Goal: Task Accomplishment & Management: Manage account settings

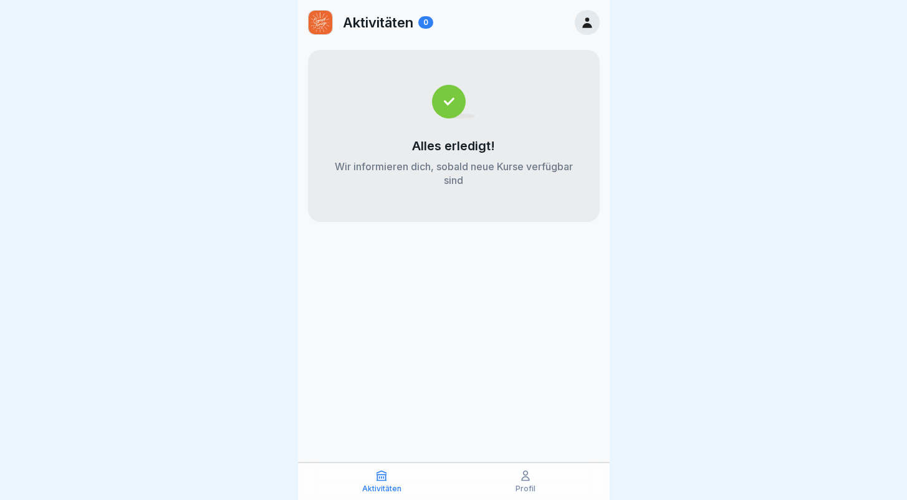
click at [592, 30] on div at bounding box center [587, 22] width 25 height 25
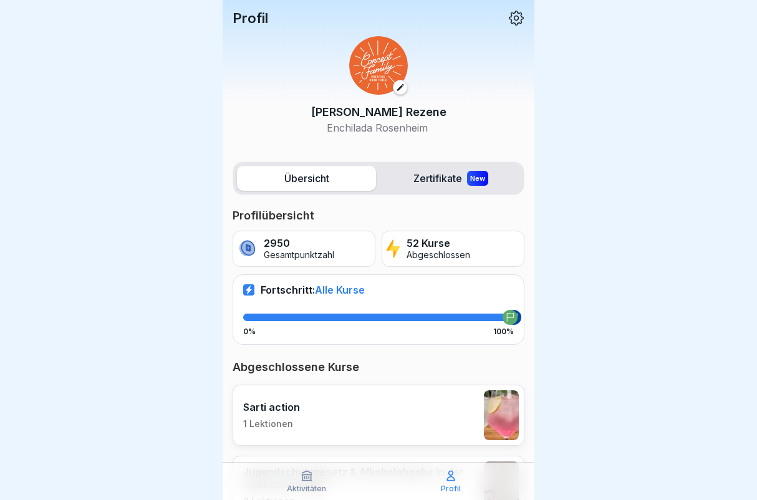
click at [121, 166] on div at bounding box center [378, 250] width 757 height 500
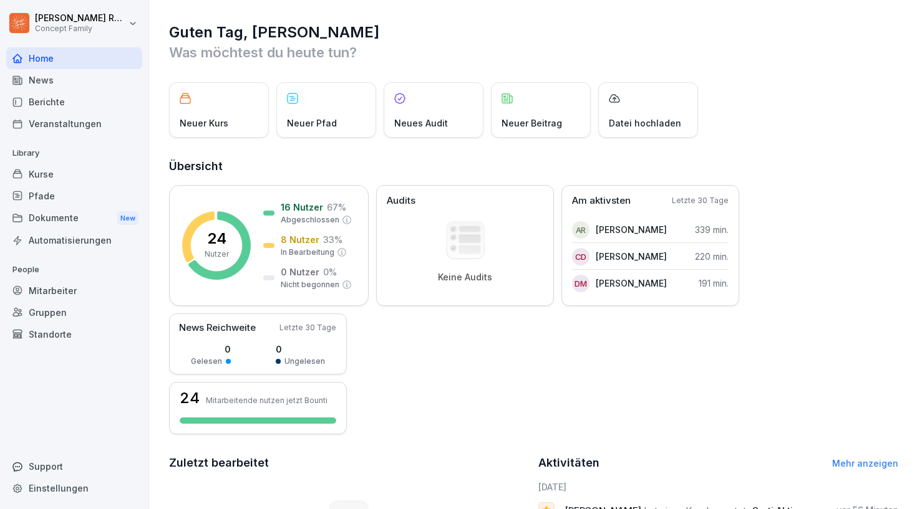
click at [47, 286] on div "Mitarbeiter" at bounding box center [74, 291] width 136 height 22
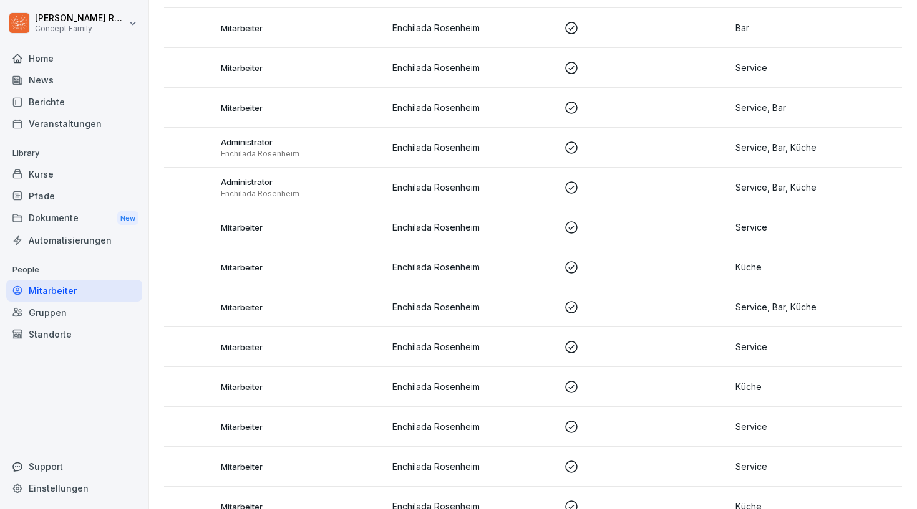
scroll to position [0, 129]
click at [613, 147] on p at bounding box center [645, 147] width 162 height 15
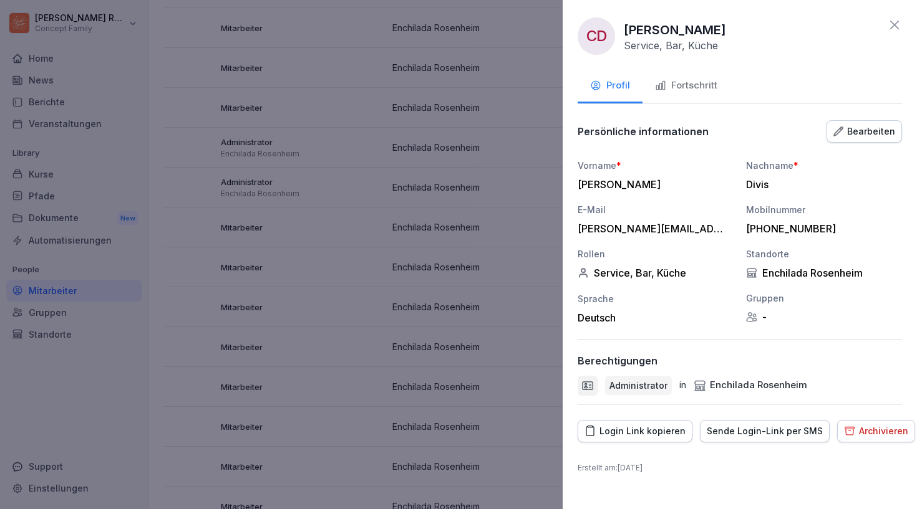
click at [655, 388] on p "Administrator" at bounding box center [638, 385] width 58 height 13
click at [842, 128] on icon "button" at bounding box center [838, 131] width 9 height 9
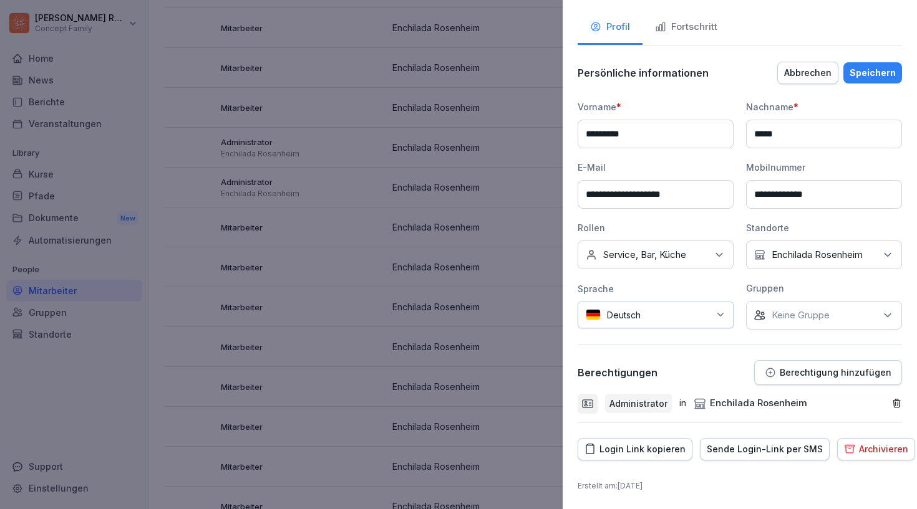
scroll to position [58, 0]
click at [694, 26] on div "Fortschritt" at bounding box center [686, 28] width 62 height 14
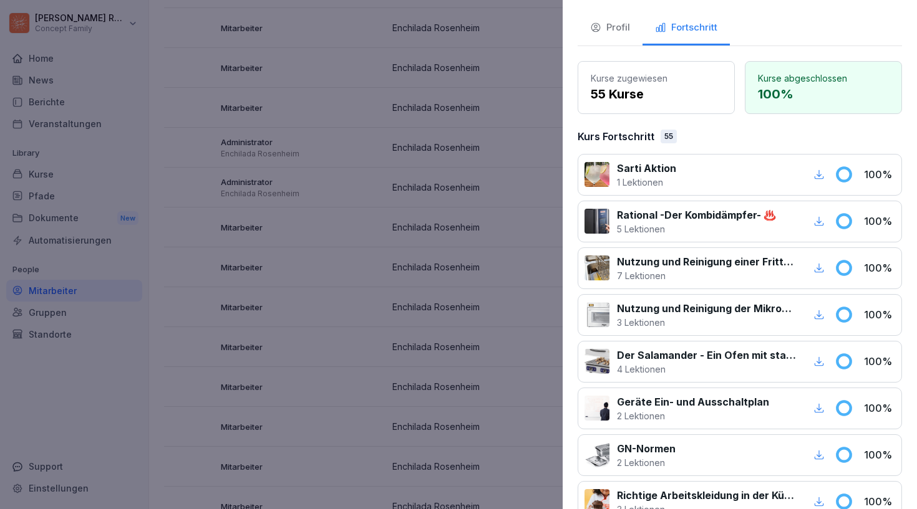
click at [627, 36] on button "Profil" at bounding box center [609, 29] width 65 height 34
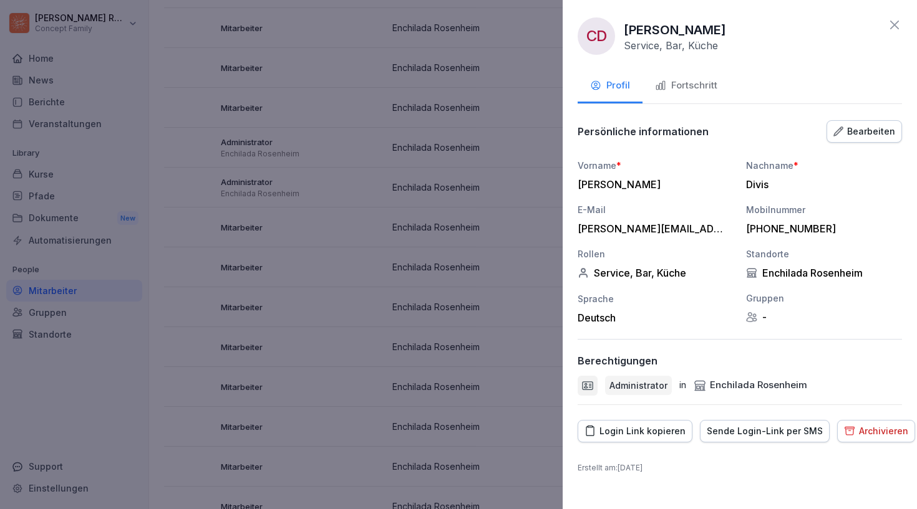
scroll to position [0, 0]
click at [94, 392] on div at bounding box center [458, 254] width 917 height 509
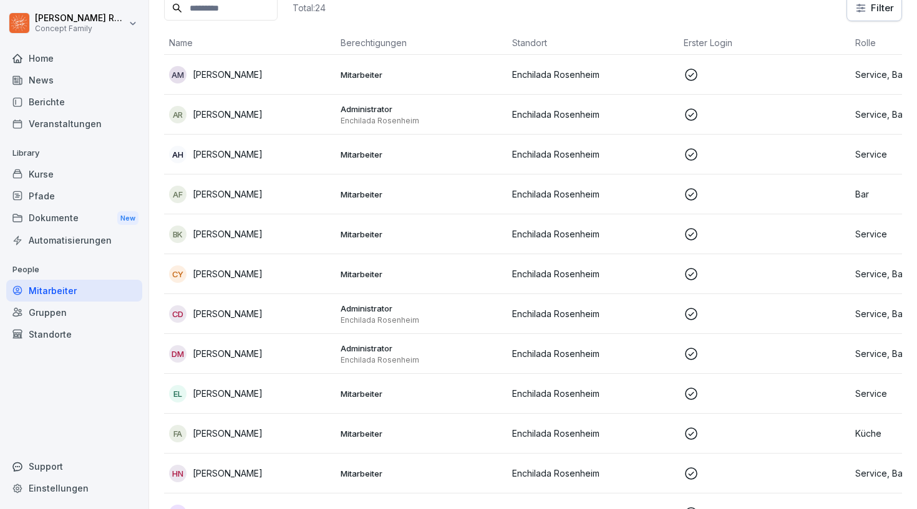
scroll to position [91, 0]
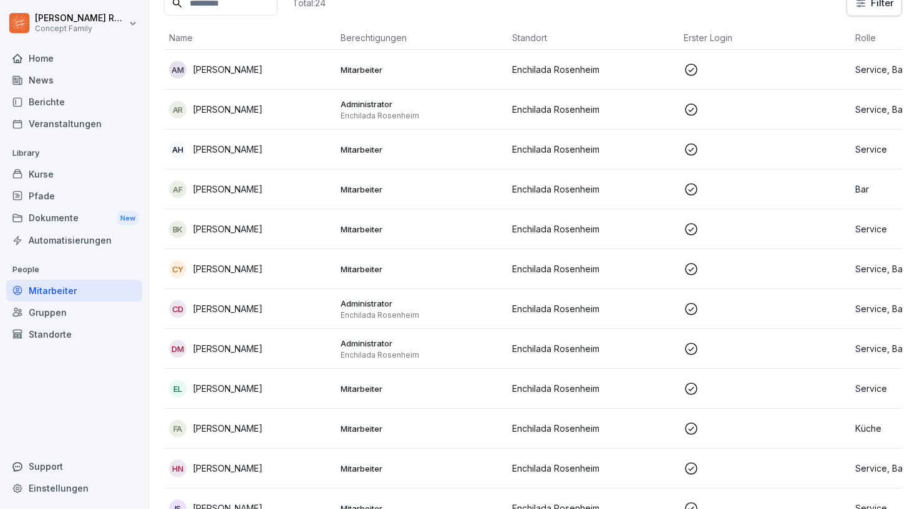
click at [359, 306] on p "Administrator" at bounding box center [421, 303] width 162 height 11
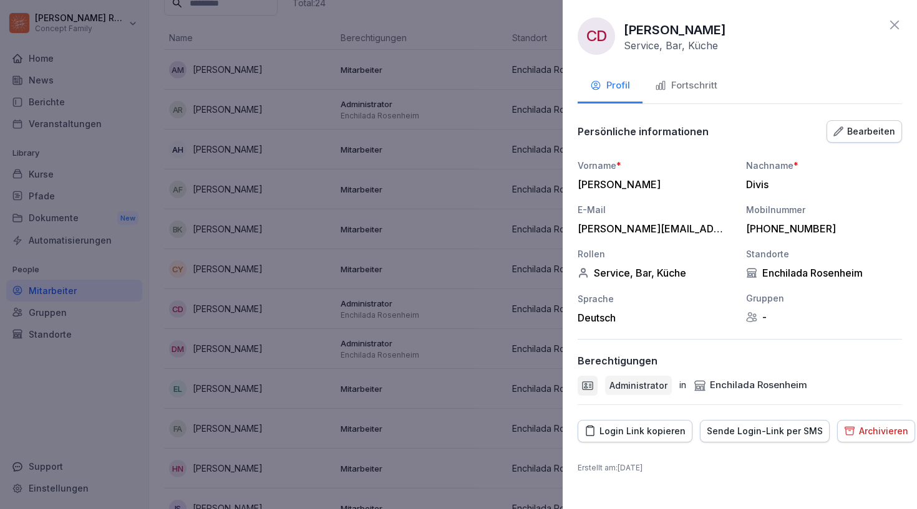
click at [647, 433] on div "Login Link kopieren" at bounding box center [634, 432] width 101 height 14
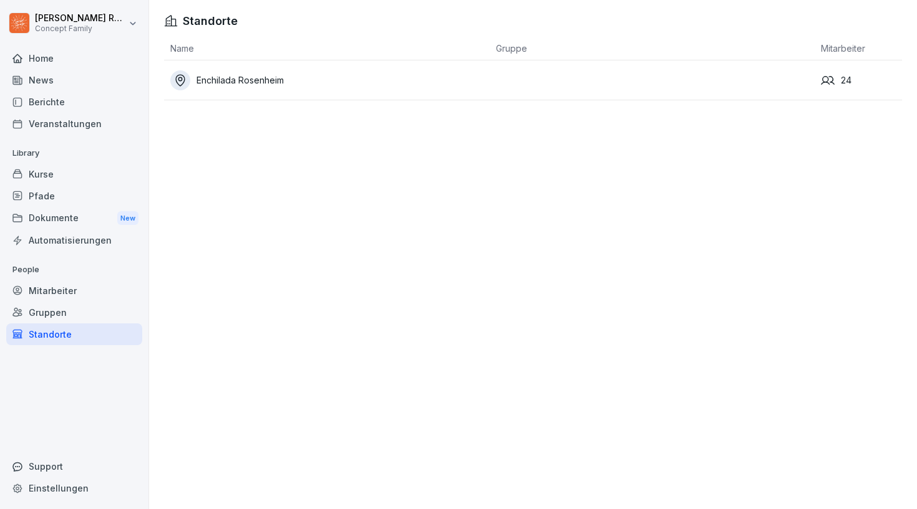
click at [62, 64] on div "Home" at bounding box center [74, 58] width 136 height 22
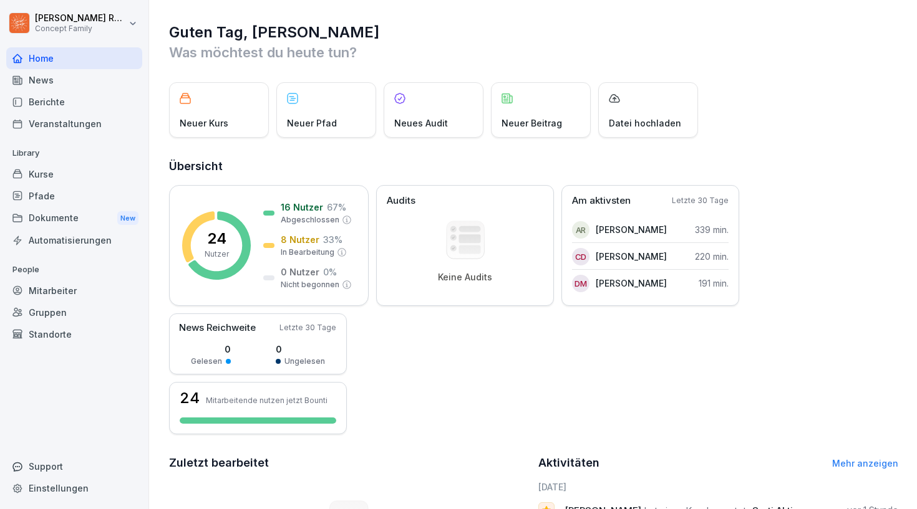
click at [46, 288] on div "Mitarbeiter" at bounding box center [74, 291] width 136 height 22
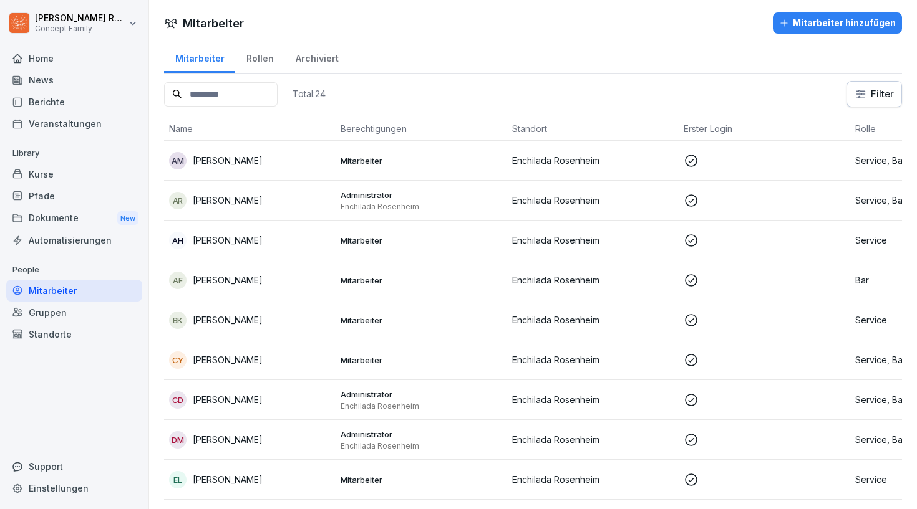
click at [272, 59] on div "Rollen" at bounding box center [259, 57] width 49 height 32
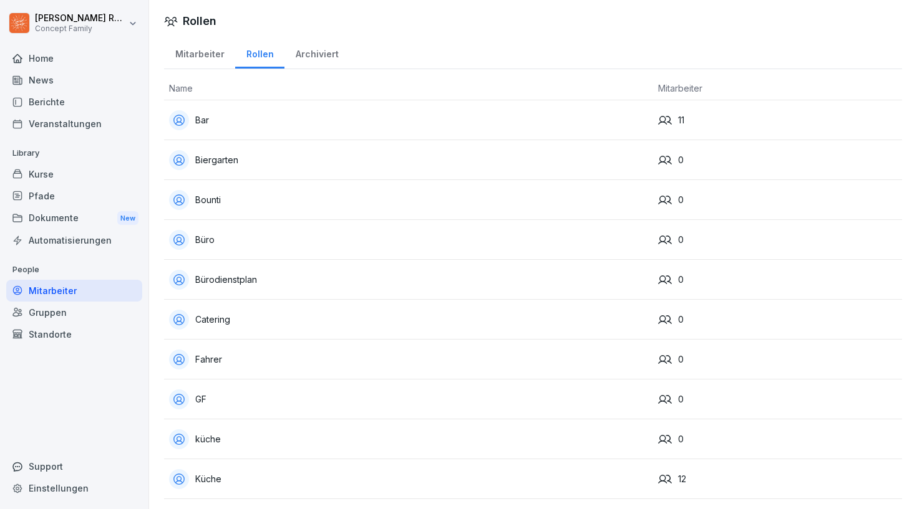
click at [203, 58] on div "Mitarbeiter" at bounding box center [199, 53] width 71 height 32
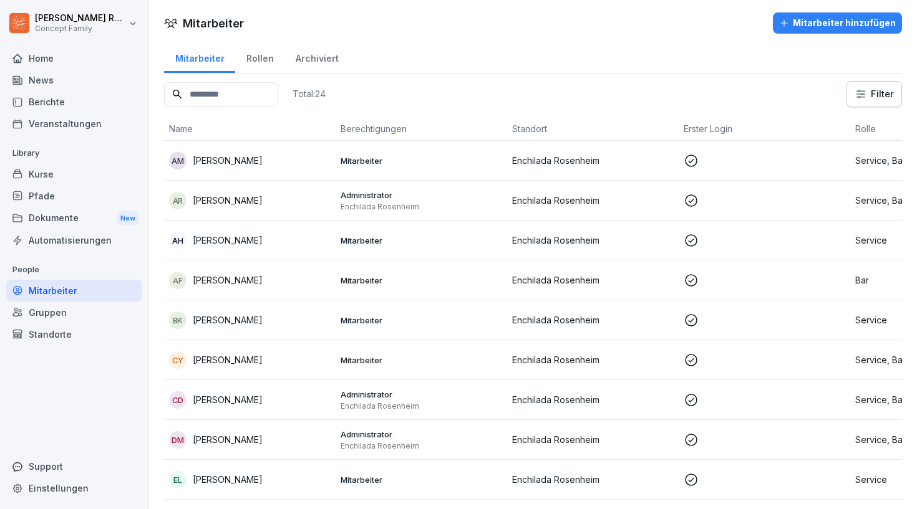
click at [46, 102] on div "Berichte" at bounding box center [74, 102] width 136 height 22
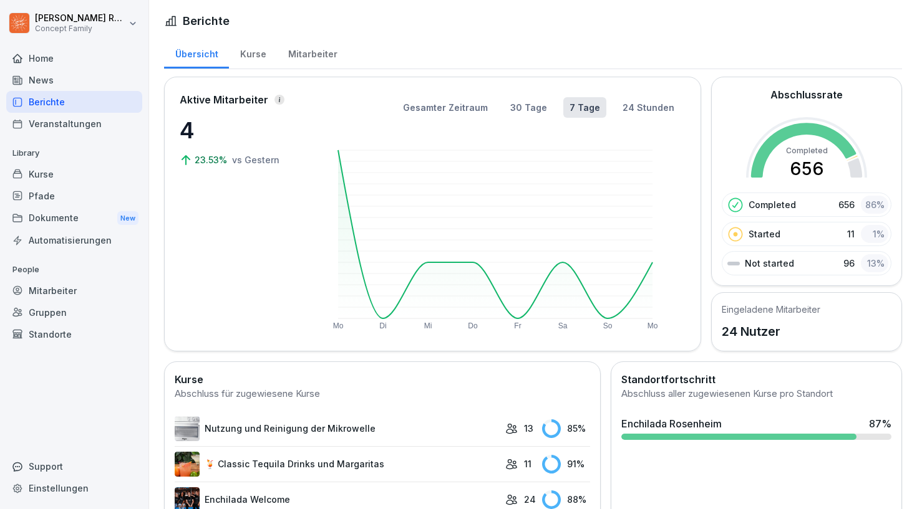
click at [248, 54] on div "Kurse" at bounding box center [253, 53] width 48 height 32
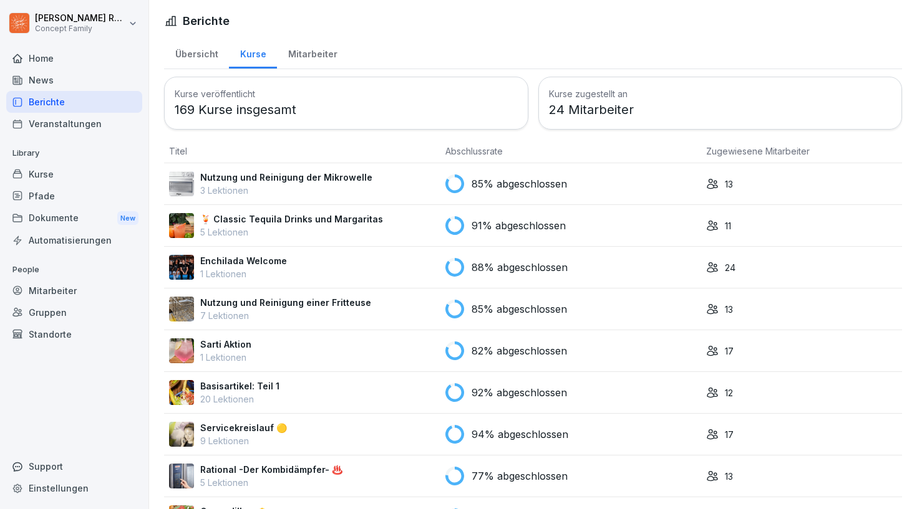
click at [295, 54] on div "Mitarbeiter" at bounding box center [312, 53] width 71 height 32
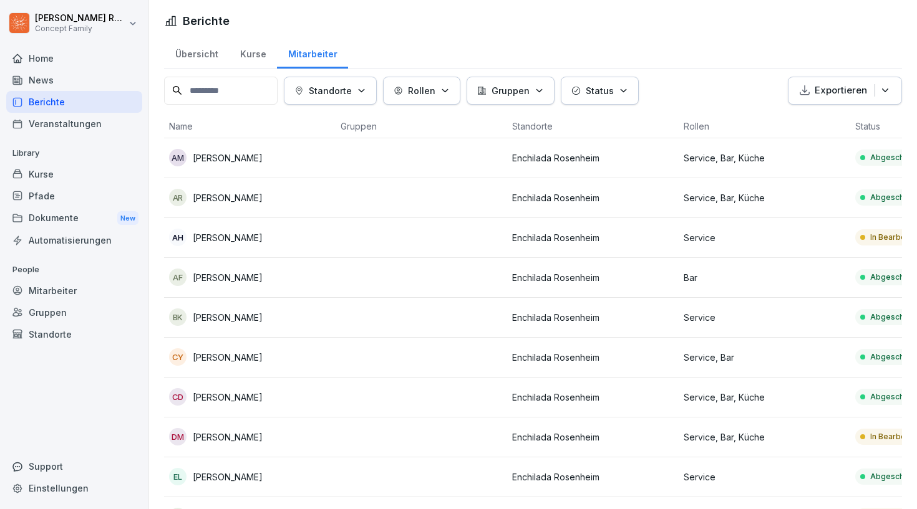
click at [253, 54] on div "Kurse" at bounding box center [253, 53] width 48 height 32
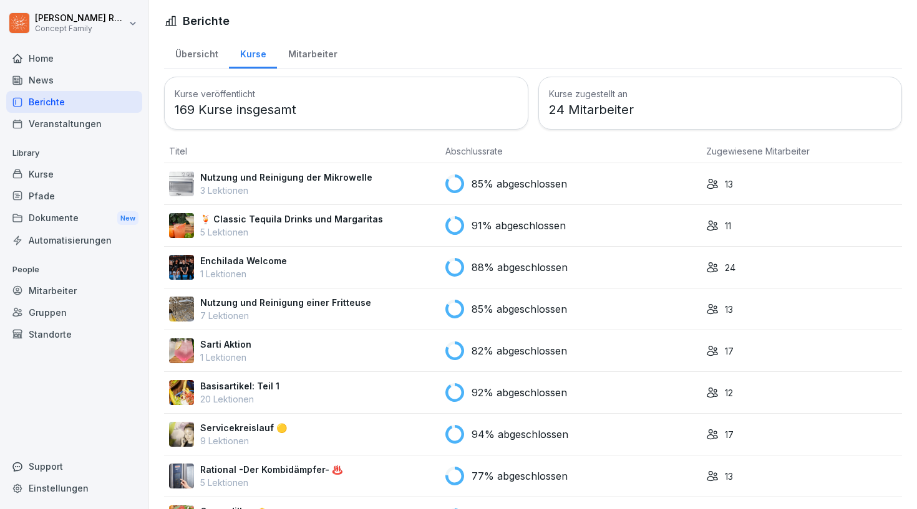
click at [319, 58] on div "Mitarbeiter" at bounding box center [312, 53] width 71 height 32
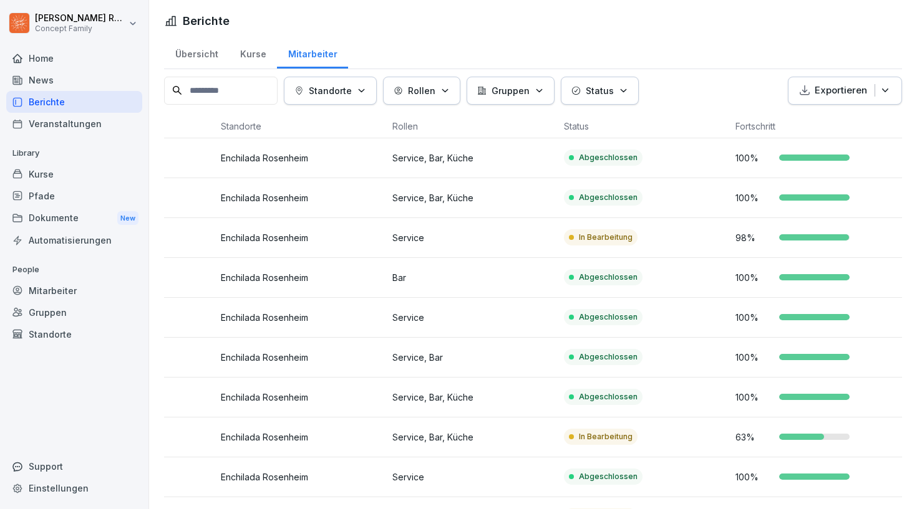
scroll to position [0, 310]
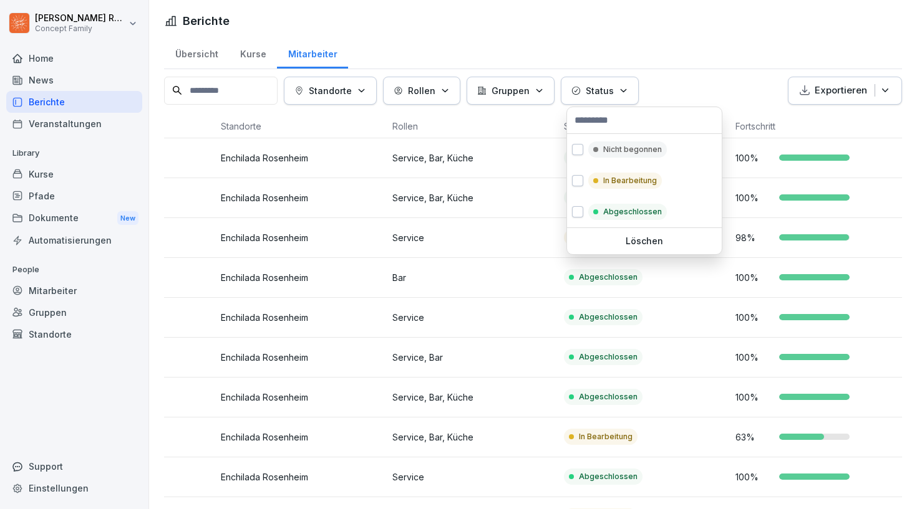
click at [612, 89] on p "Status" at bounding box center [600, 90] width 28 height 13
click at [576, 150] on button "button" at bounding box center [577, 149] width 11 height 11
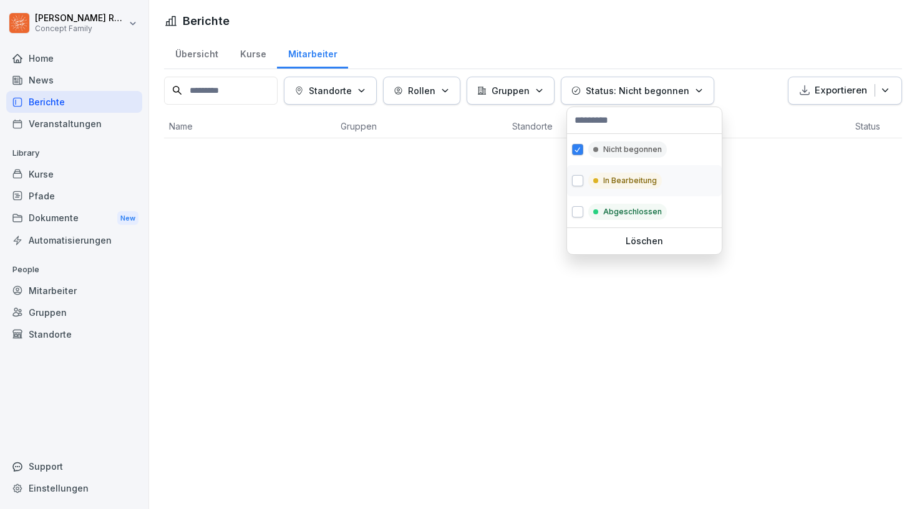
click at [574, 181] on button "button" at bounding box center [577, 180] width 11 height 11
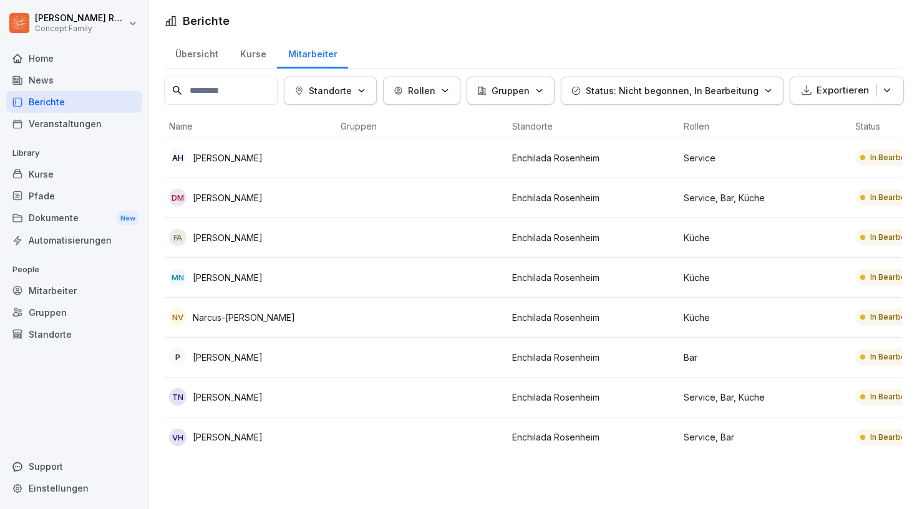
click at [546, 485] on html "[PERSON_NAME] Concept Family Home News Berichte Veranstaltungen Library Kurse P…" at bounding box center [458, 254] width 917 height 509
click at [842, 90] on p "Exportieren" at bounding box center [842, 91] width 52 height 14
click at [813, 120] on p "Als Excel Datei exportieren" at bounding box center [837, 118] width 112 height 11
click at [490, 29] on div "Berichte" at bounding box center [533, 20] width 738 height 17
click at [486, 216] on td at bounding box center [420, 198] width 171 height 40
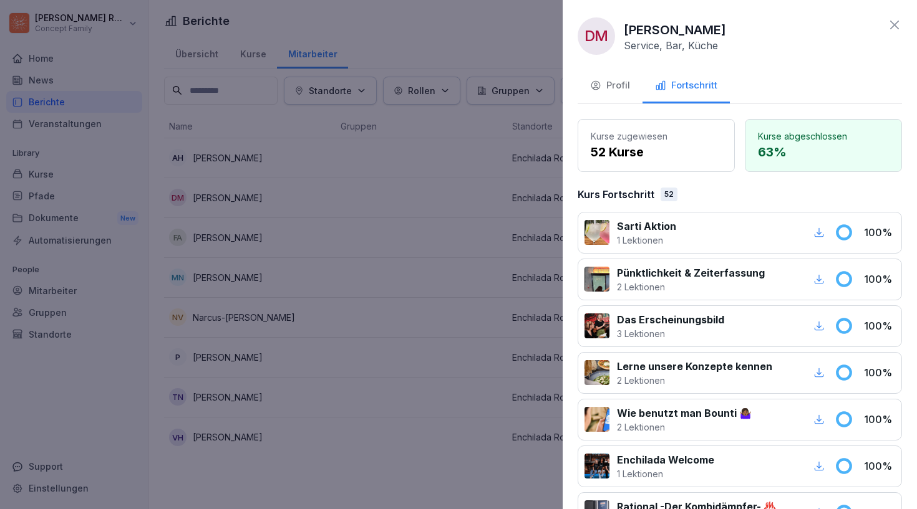
click at [887, 29] on icon at bounding box center [894, 24] width 15 height 15
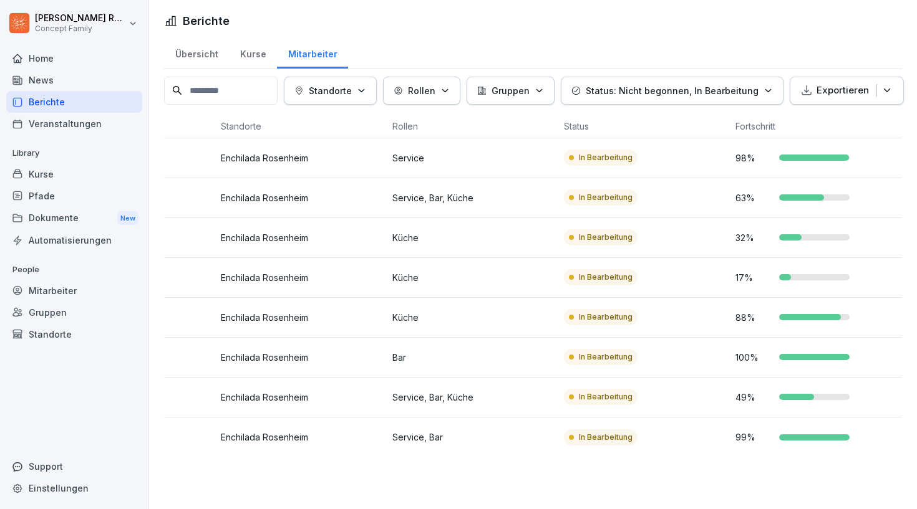
scroll to position [0, 301]
click at [763, 94] on icon "button" at bounding box center [767, 90] width 9 height 9
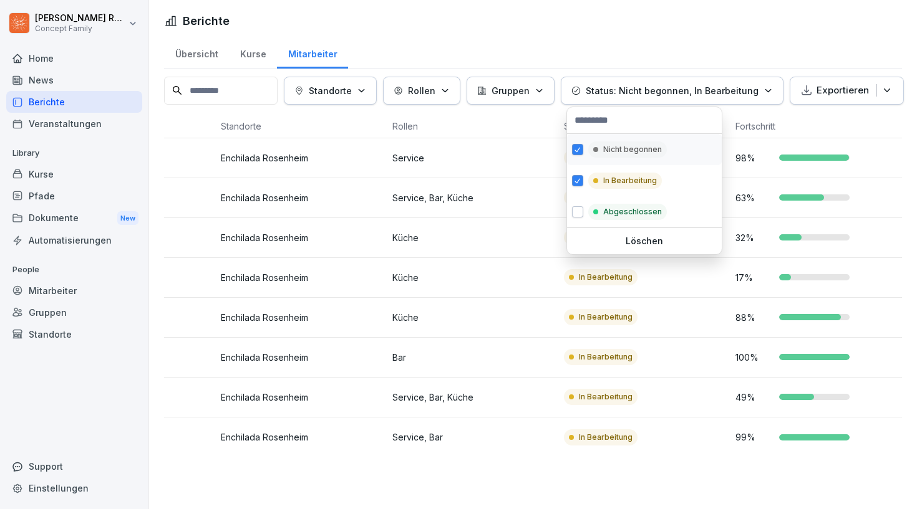
click at [576, 153] on span "button" at bounding box center [577, 149] width 10 height 9
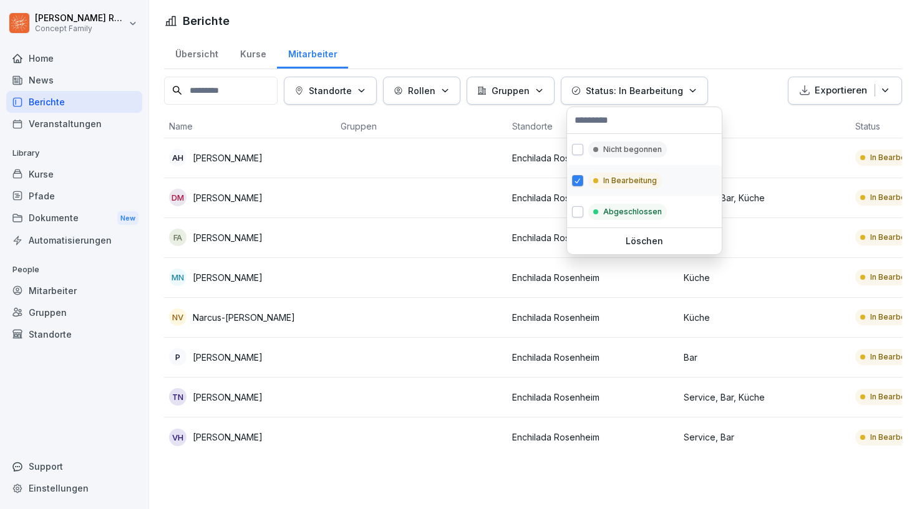
click at [575, 177] on span "button" at bounding box center [577, 180] width 10 height 9
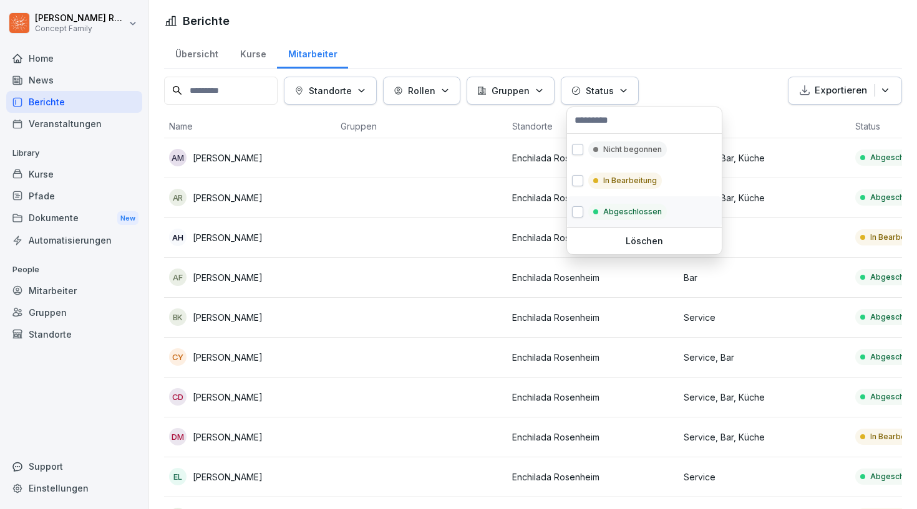
click at [576, 216] on button "button" at bounding box center [577, 211] width 11 height 11
click at [397, 426] on html "[PERSON_NAME] Concept Family Home News Berichte Veranstaltungen Library Kurse P…" at bounding box center [458, 254] width 917 height 509
